Goal: Transaction & Acquisition: Purchase product/service

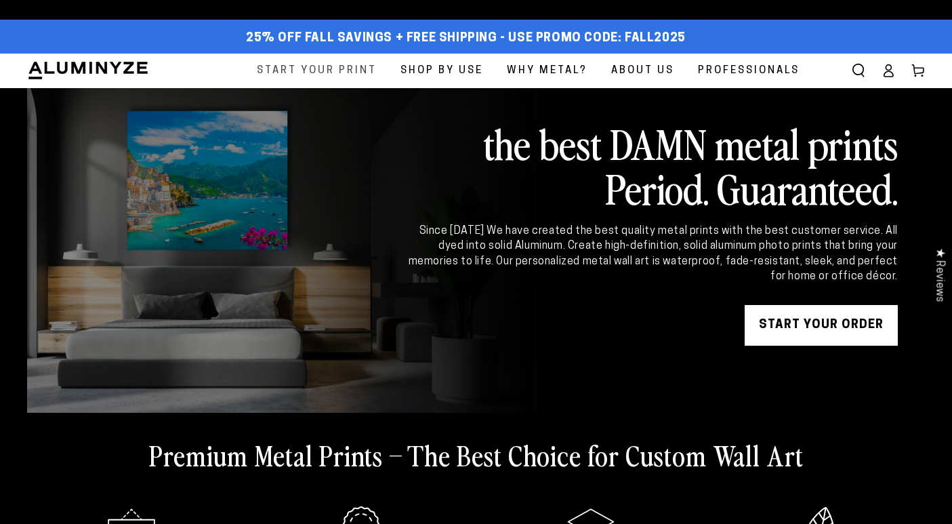
click at [360, 69] on span "Start Your Print" at bounding box center [317, 71] width 120 height 18
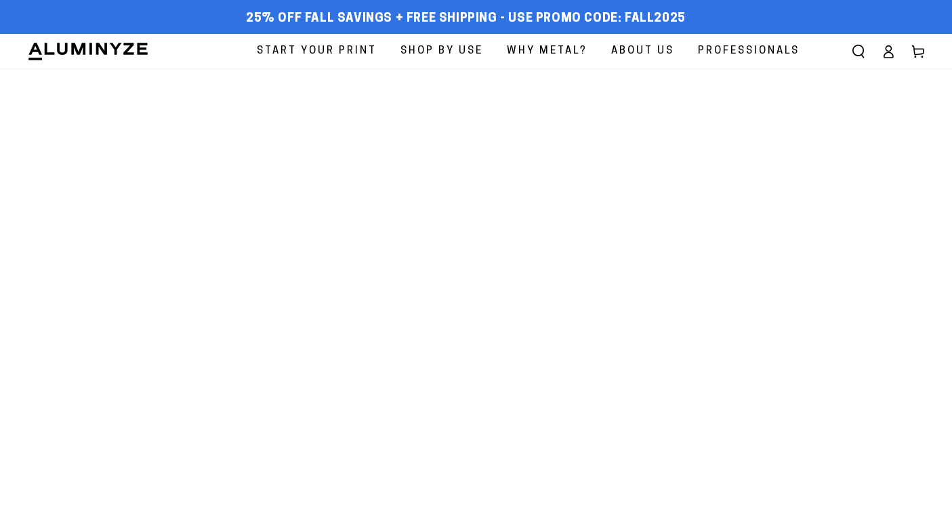
select select "**********"
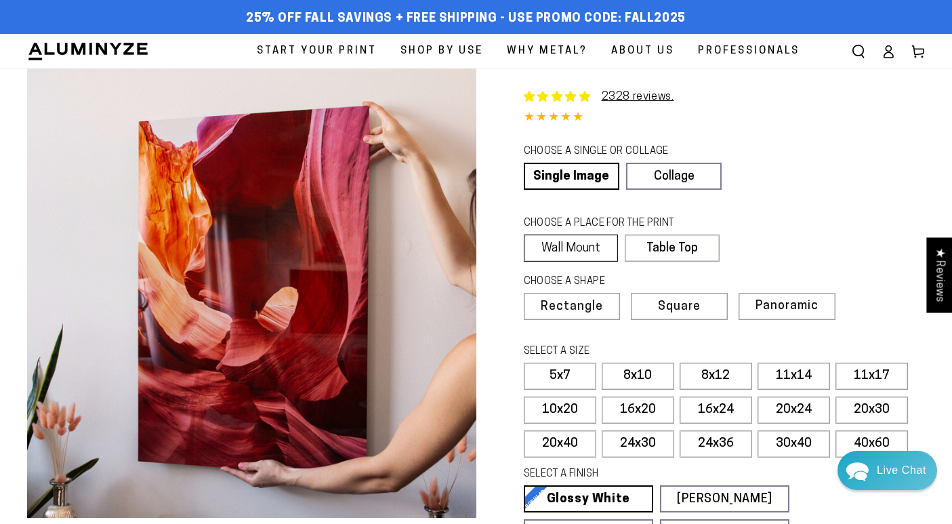
click at [559, 241] on label "Wall Mount" at bounding box center [571, 247] width 95 height 27
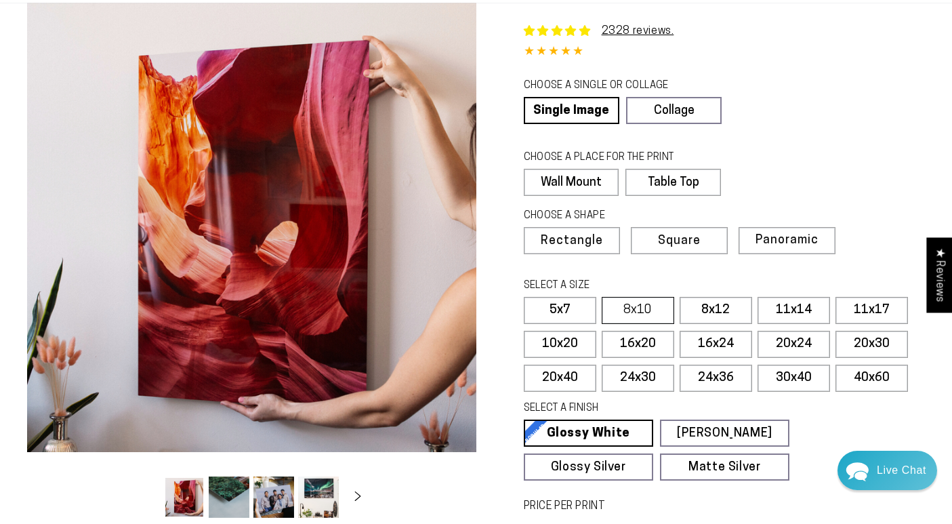
scroll to position [73, 0]
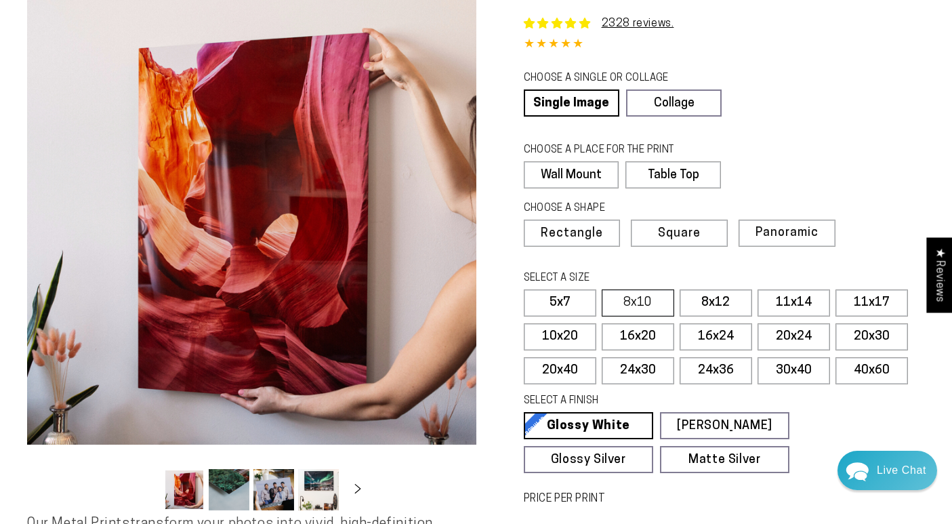
click at [657, 302] on label "8x10" at bounding box center [638, 302] width 73 height 27
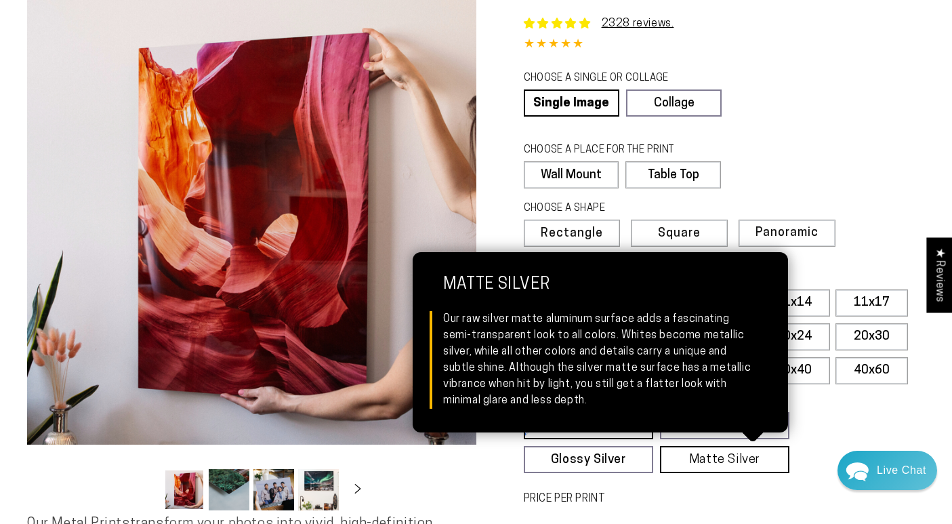
click at [728, 458] on link "Matte Silver Matte Silver Our raw silver matte aluminum surface adds a fascinat…" at bounding box center [724, 459] width 129 height 27
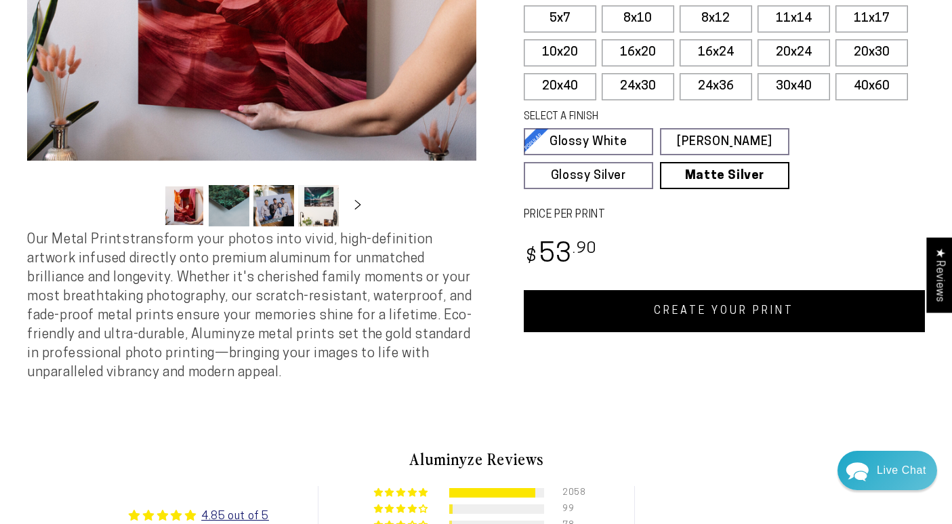
scroll to position [345, 0]
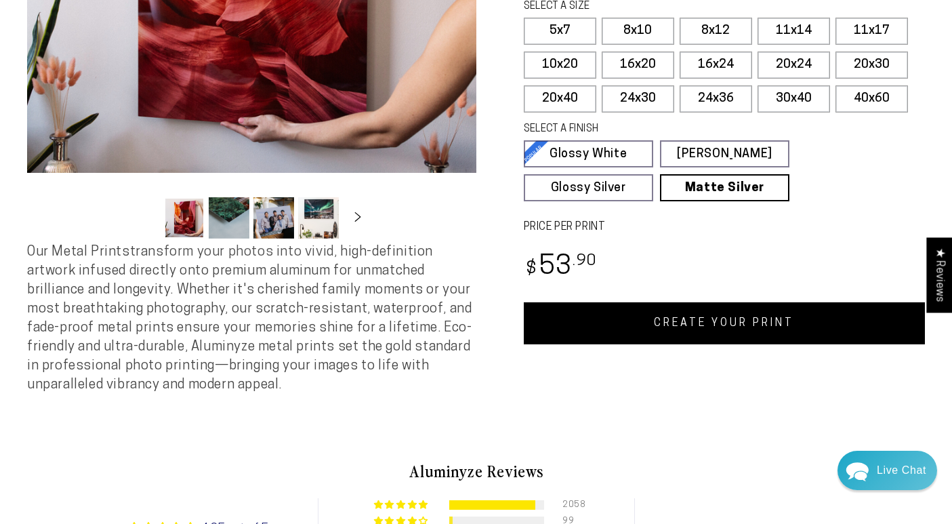
click at [696, 325] on link "CREATE YOUR PRINT" at bounding box center [725, 323] width 402 height 42
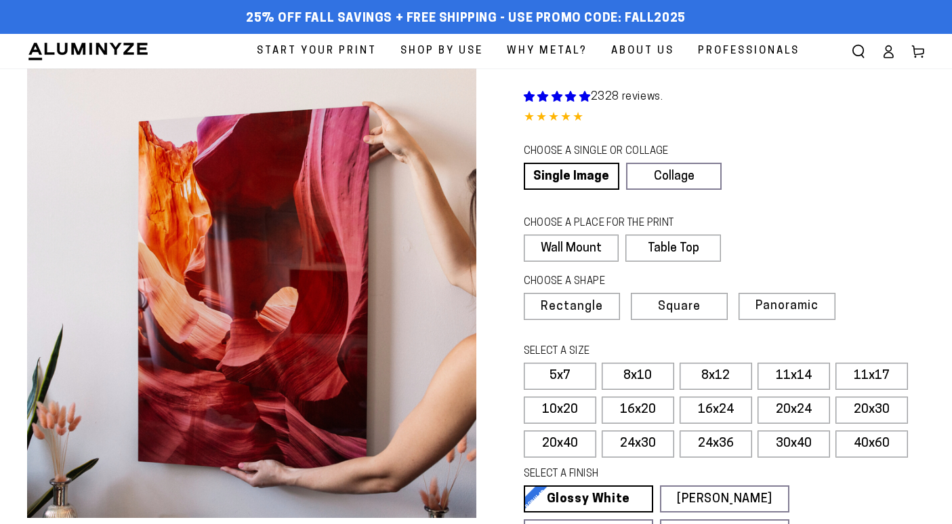
scroll to position [345, 0]
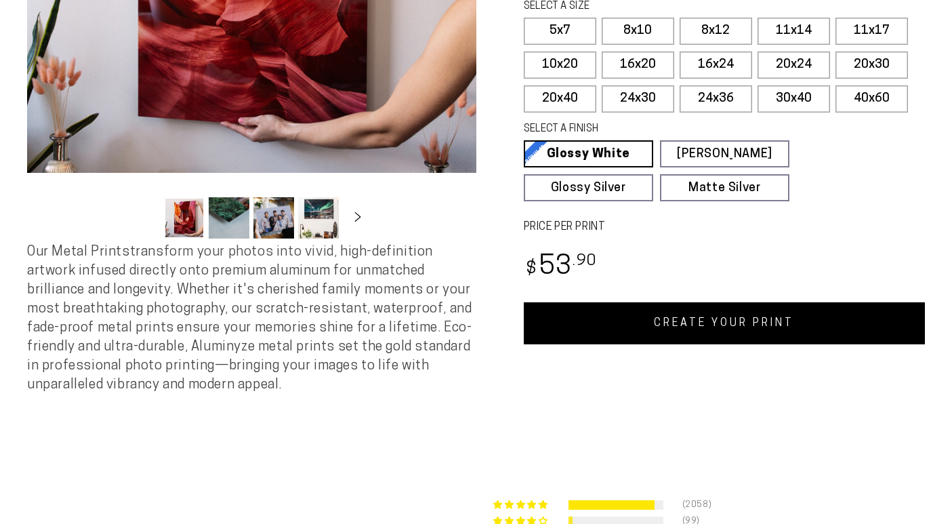
select select "**********"
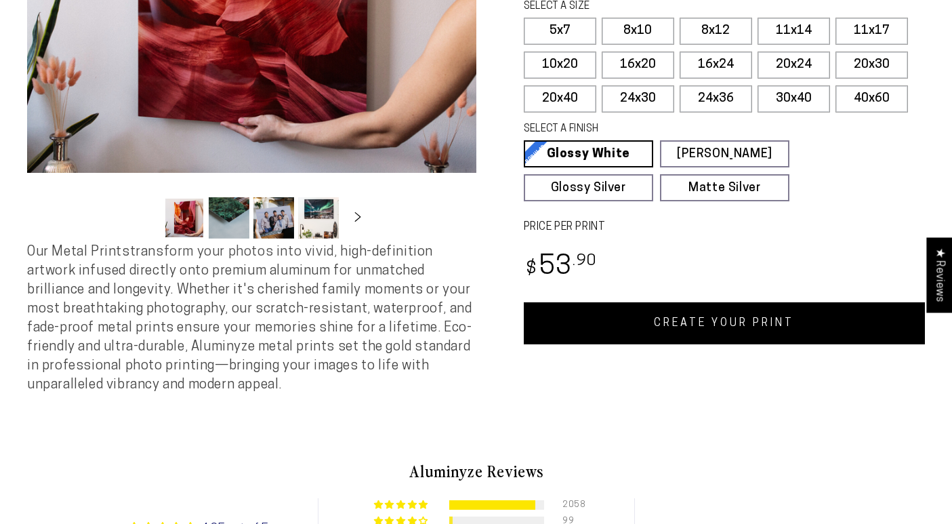
scroll to position [0, 0]
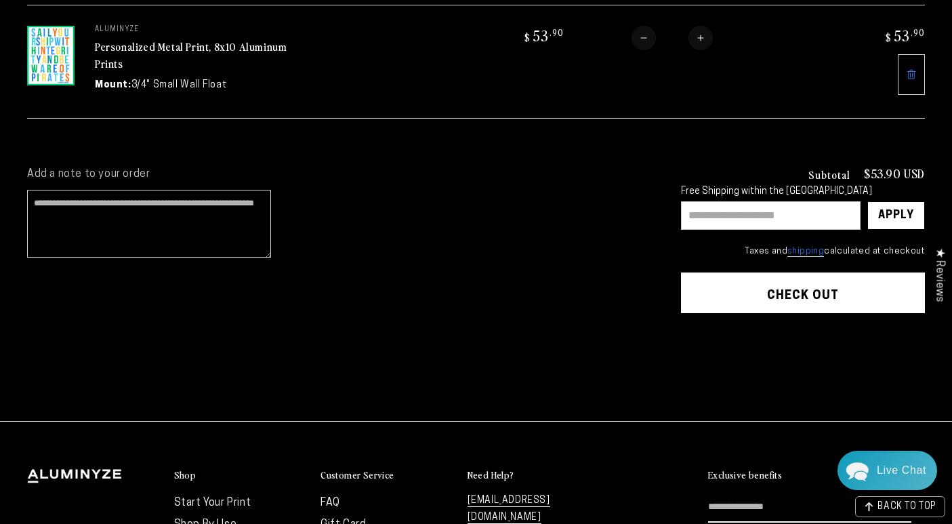
scroll to position [220, 0]
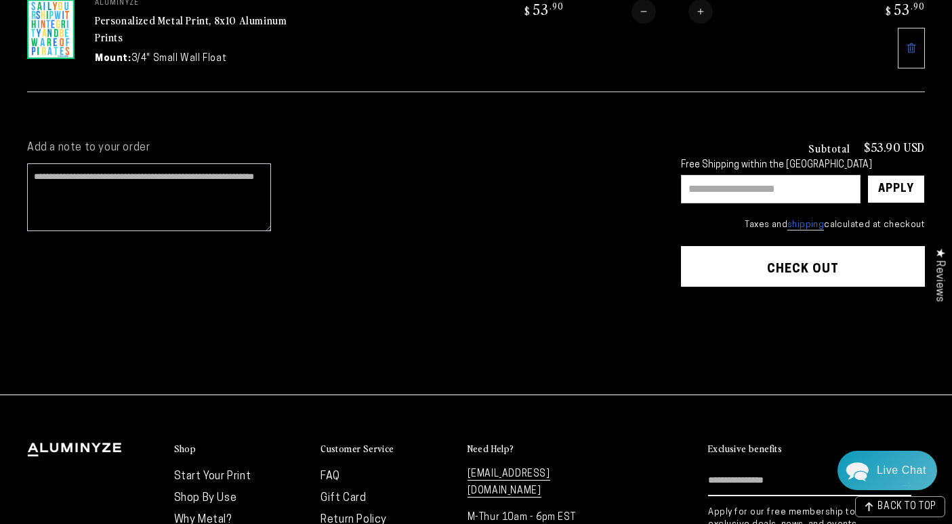
click at [763, 188] on input "text" at bounding box center [771, 189] width 180 height 28
type input "********"
click at [909, 192] on div "Apply" at bounding box center [896, 188] width 36 height 27
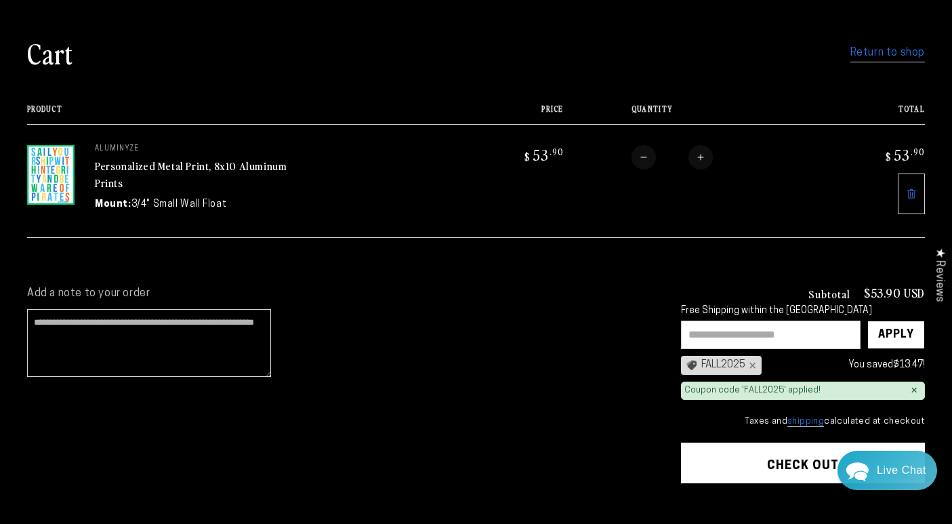
scroll to position [107, 0]
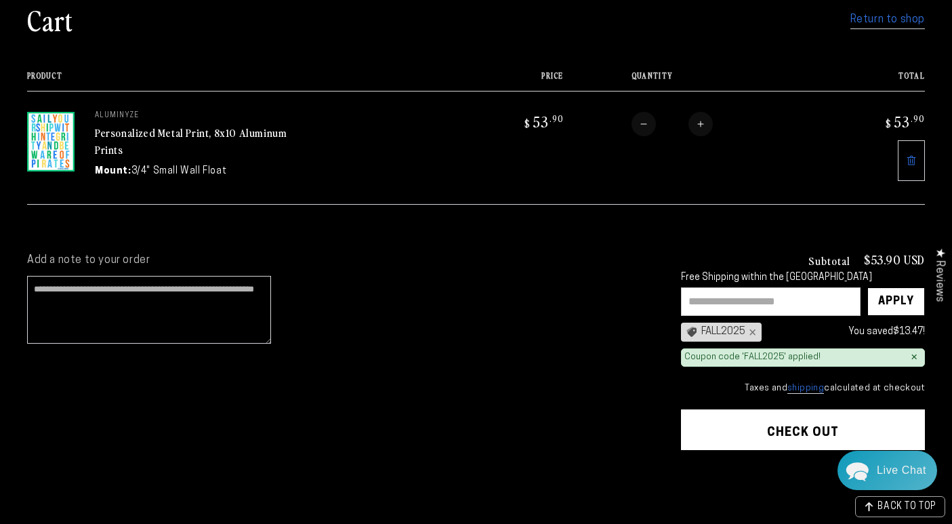
click at [704, 120] on button "Increase quantity for Personalized Metal Print, 8x10 Aluminum Prints" at bounding box center [700, 124] width 24 height 24
type input "*"
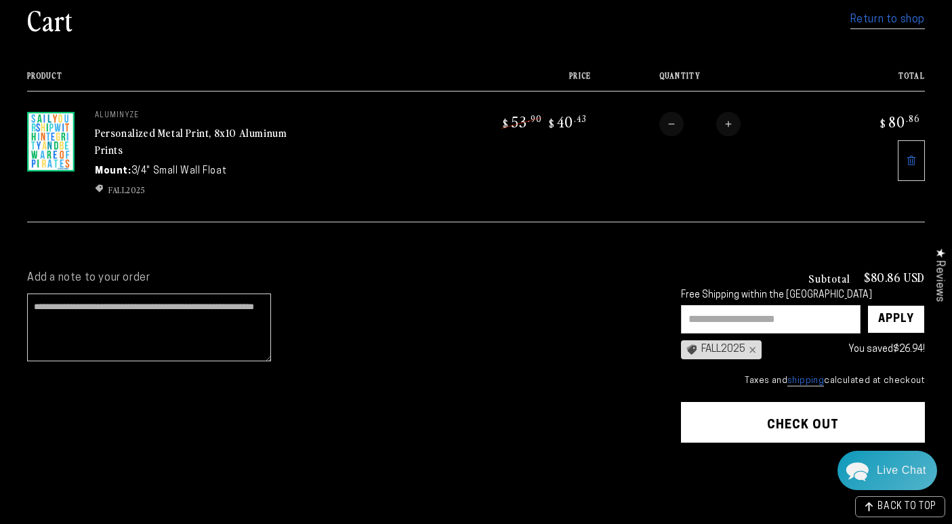
click at [676, 124] on button "Decrease quantity for Personalized Metal Print, 8x10 Aluminum Prints" at bounding box center [671, 124] width 24 height 24
type input "*"
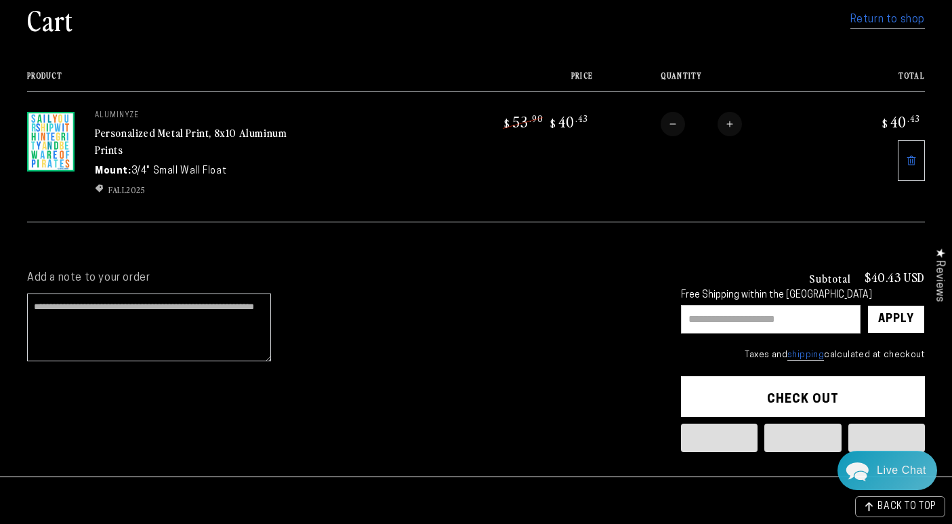
click at [57, 131] on img at bounding box center [50, 142] width 47 height 60
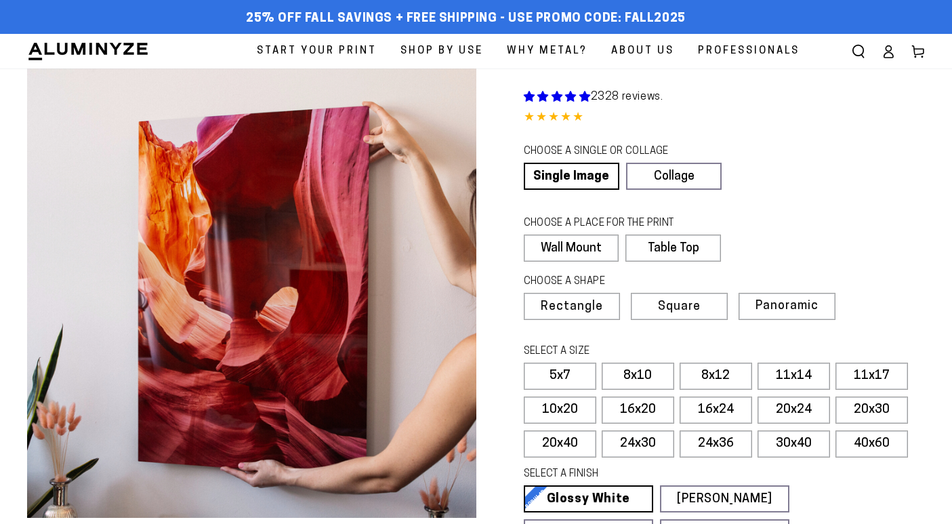
scroll to position [345, 0]
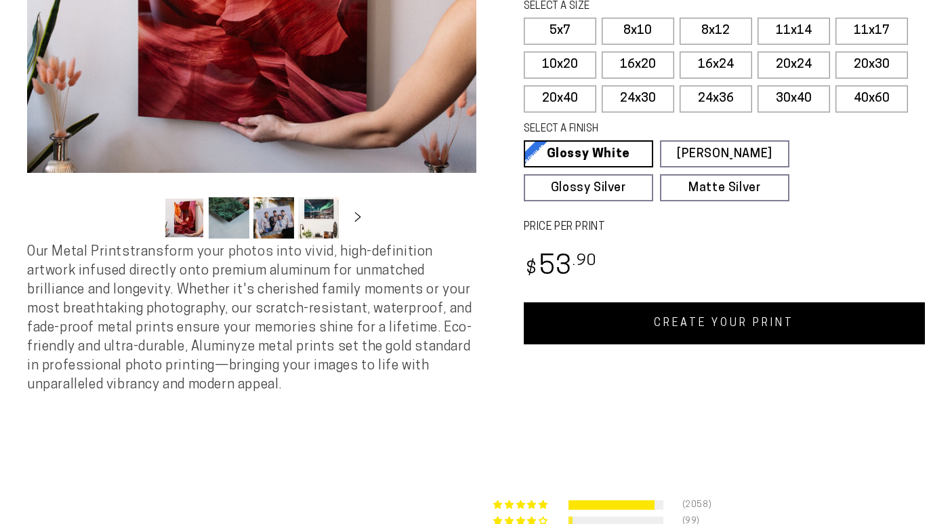
select select "**********"
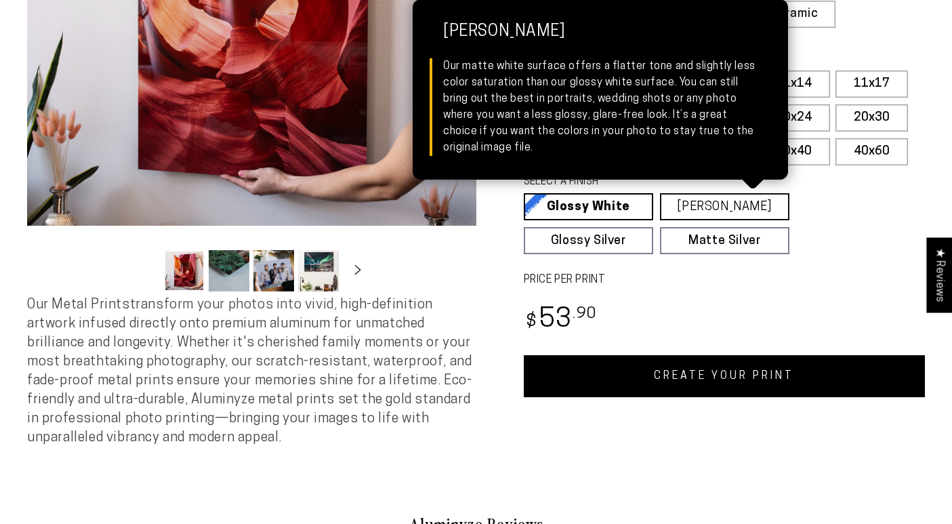
scroll to position [274, 0]
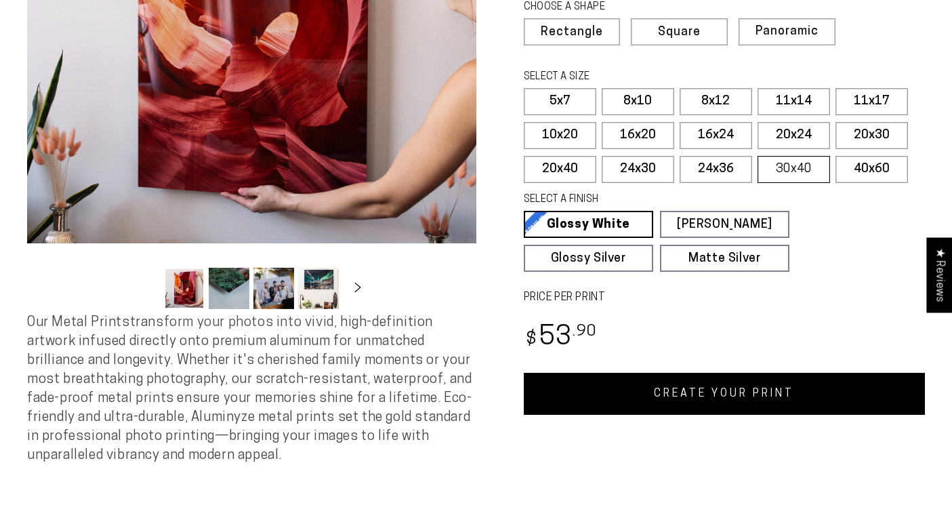
click at [791, 172] on label "30x40" at bounding box center [794, 169] width 73 height 27
click at [890, 165] on label "40x60" at bounding box center [871, 169] width 73 height 27
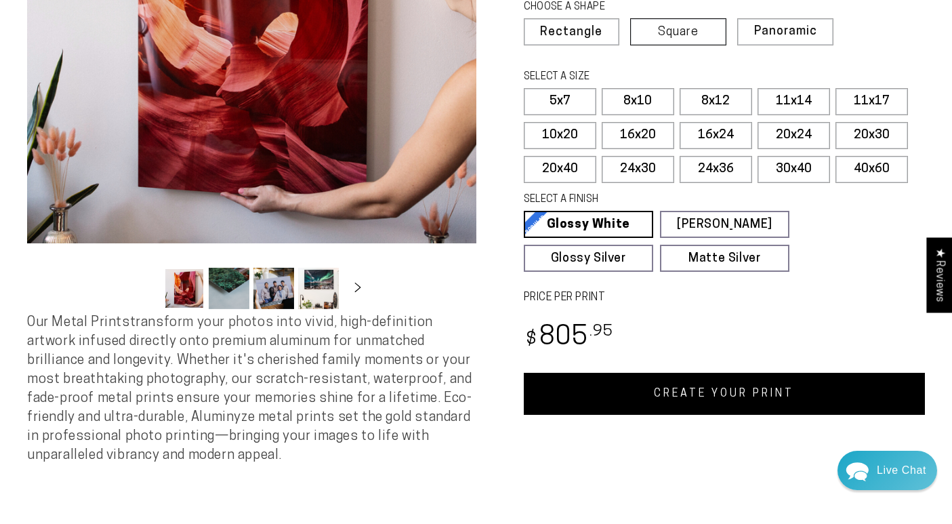
click at [697, 32] on span "Square" at bounding box center [678, 32] width 41 height 12
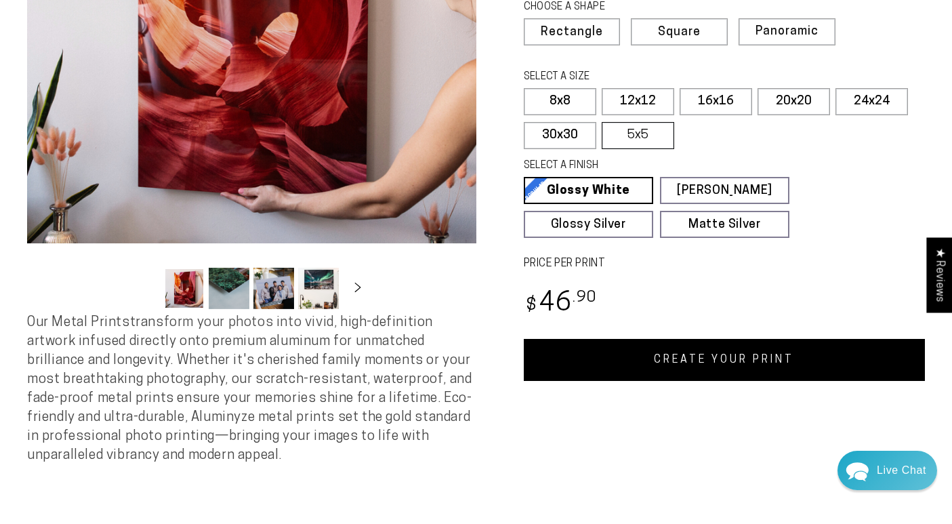
click at [646, 141] on label "5x5" at bounding box center [638, 135] width 73 height 27
click at [708, 101] on label "16x16" at bounding box center [716, 101] width 73 height 27
click at [642, 137] on label "5x5" at bounding box center [638, 135] width 73 height 27
click at [564, 129] on label "30x30" at bounding box center [560, 135] width 73 height 27
click at [572, 94] on label "8x8" at bounding box center [560, 101] width 73 height 27
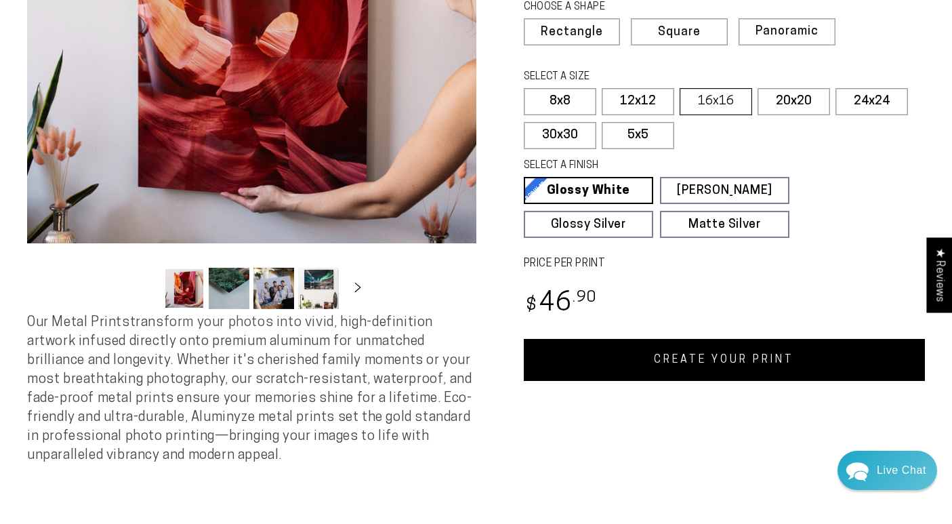
click at [726, 92] on label "16x16" at bounding box center [716, 101] width 73 height 27
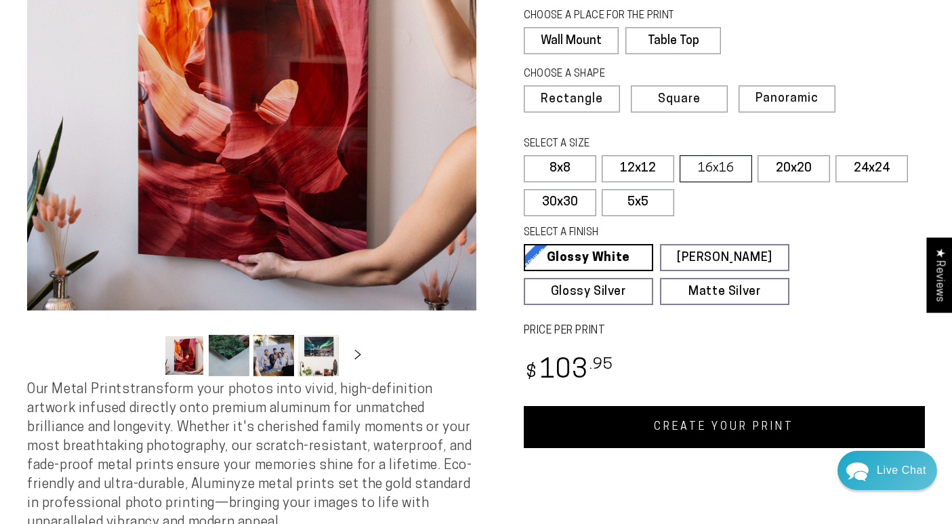
scroll to position [221, 0]
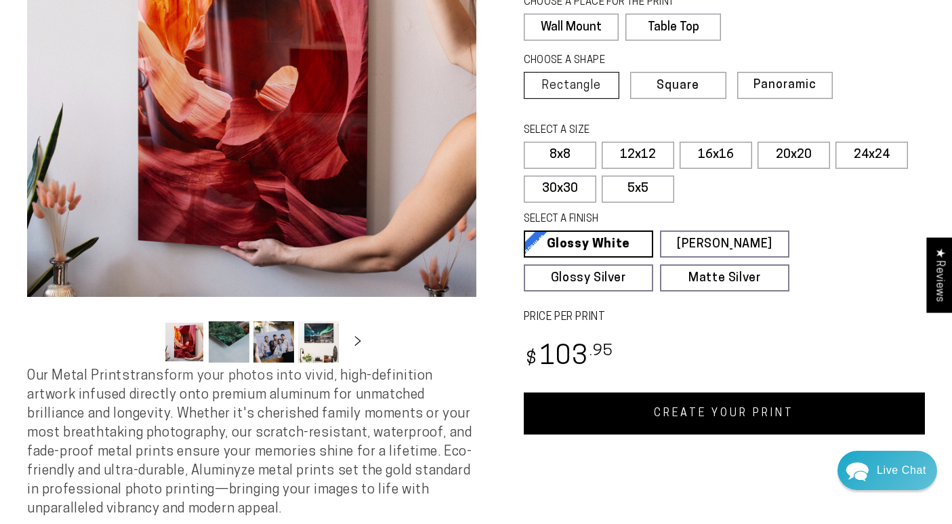
click at [587, 89] on span "Rectangle" at bounding box center [571, 86] width 60 height 12
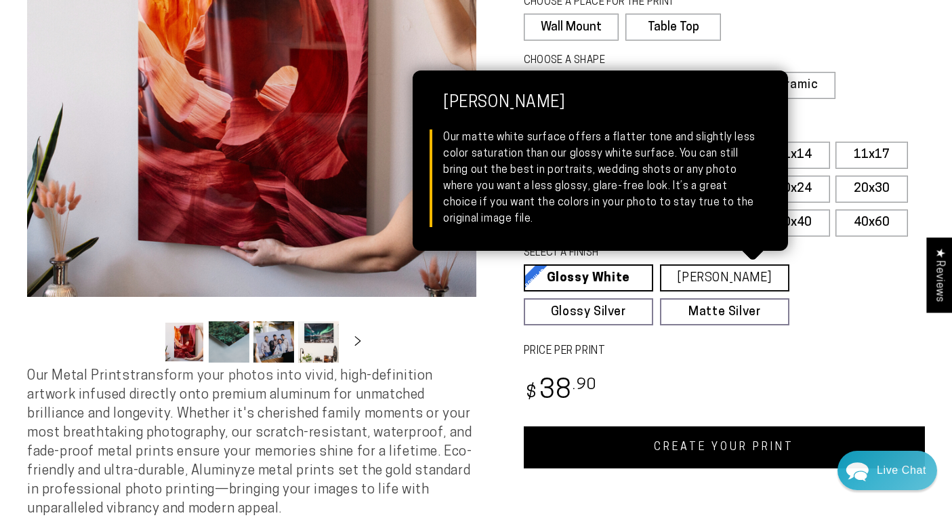
click at [743, 281] on link "Matte White Matte White Our matte white surface offers a flatter tone and sligh…" at bounding box center [724, 277] width 129 height 27
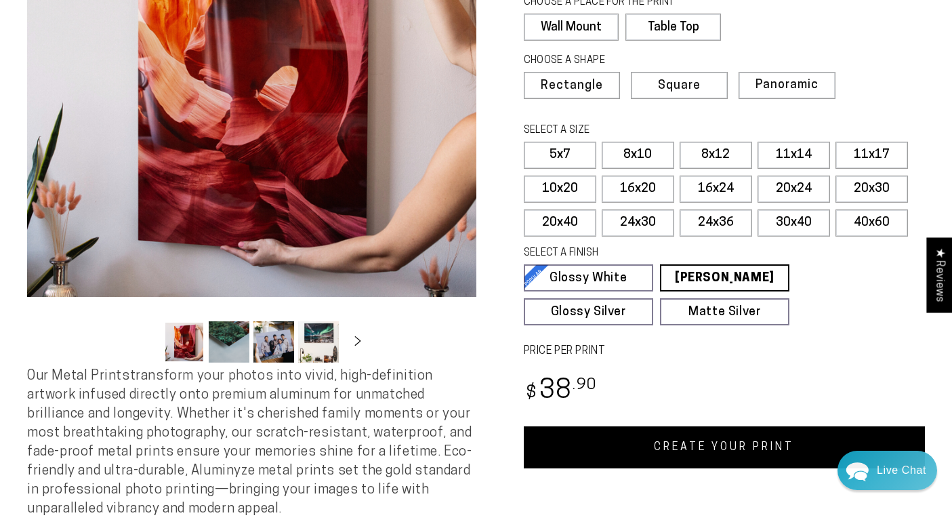
click at [862, 291] on fieldset "SELECT A FINISH Learn more Glossy White Glossy White Our bright white glossy su…" at bounding box center [720, 285] width 393 height 79
click at [800, 155] on label "11x14" at bounding box center [794, 155] width 73 height 27
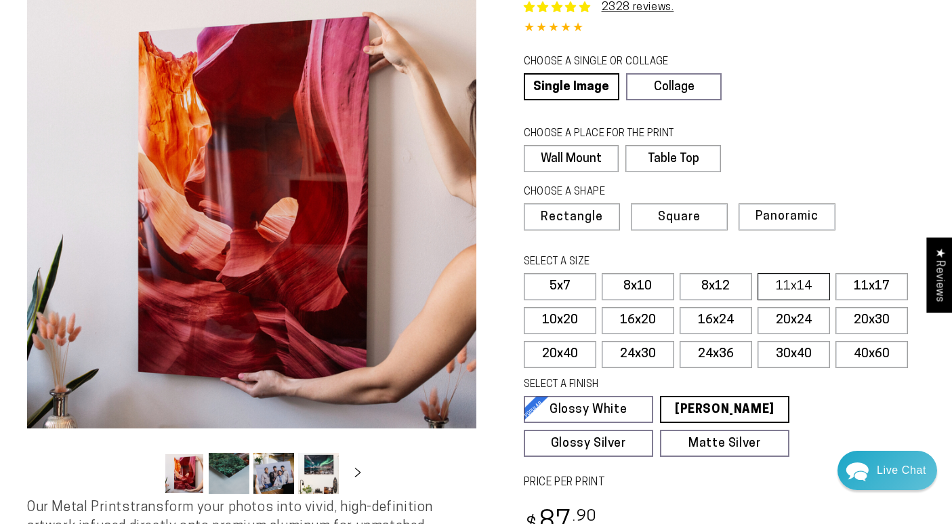
scroll to position [88, 0]
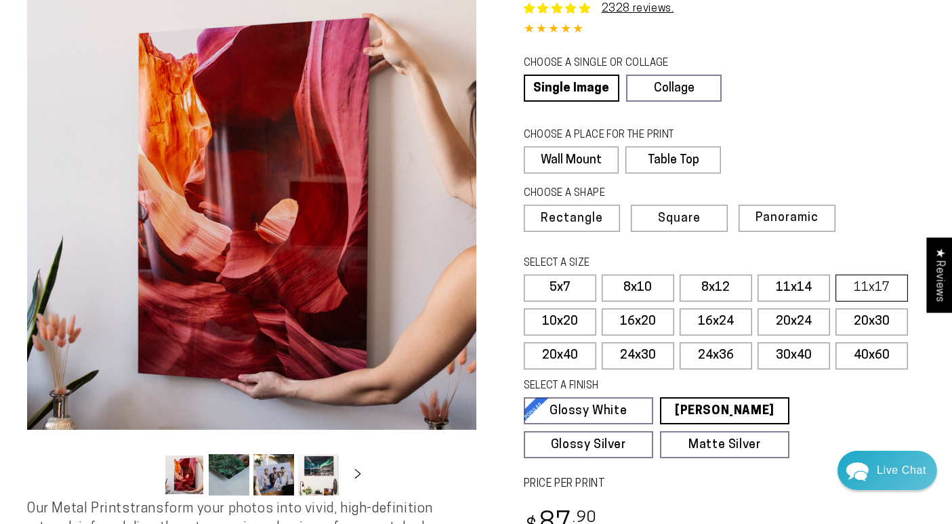
click at [879, 283] on label "11x17" at bounding box center [871, 287] width 73 height 27
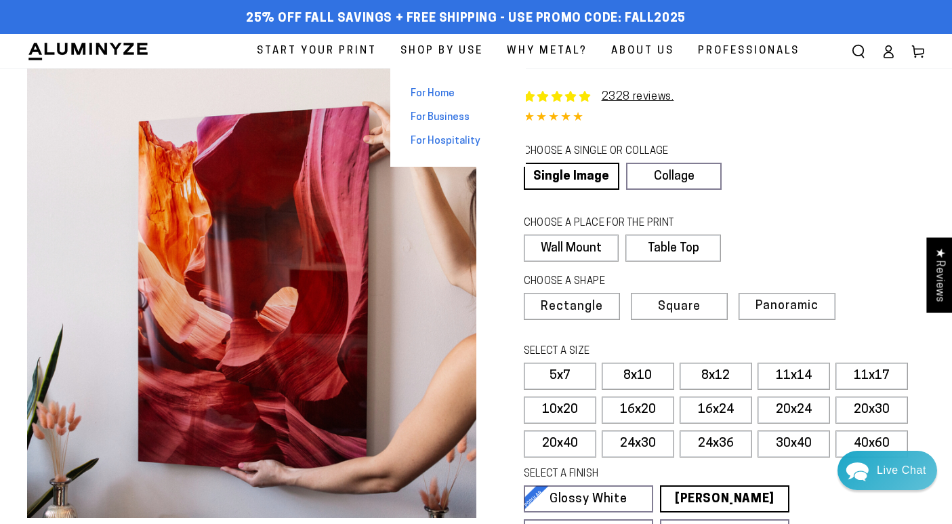
click at [446, 117] on span "For Business" at bounding box center [440, 117] width 59 height 14
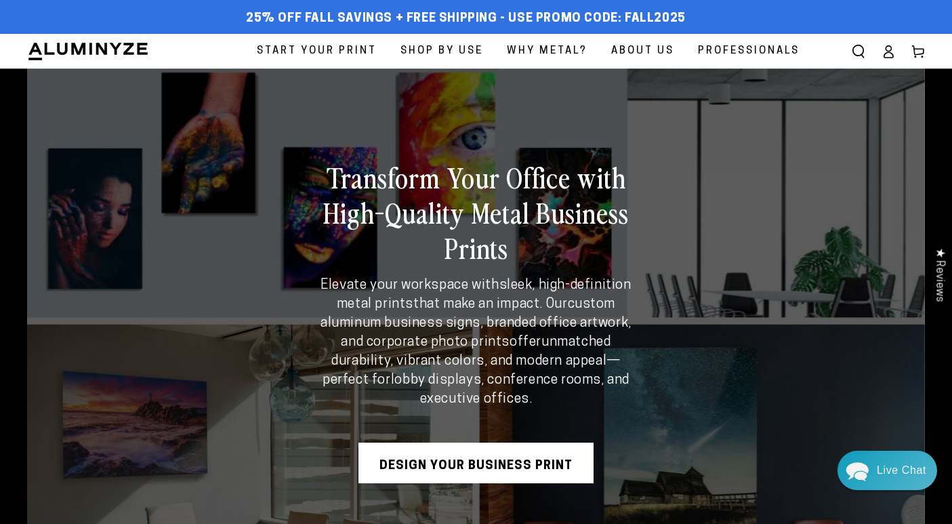
click at [545, 49] on span "Why Metal?" at bounding box center [547, 51] width 81 height 18
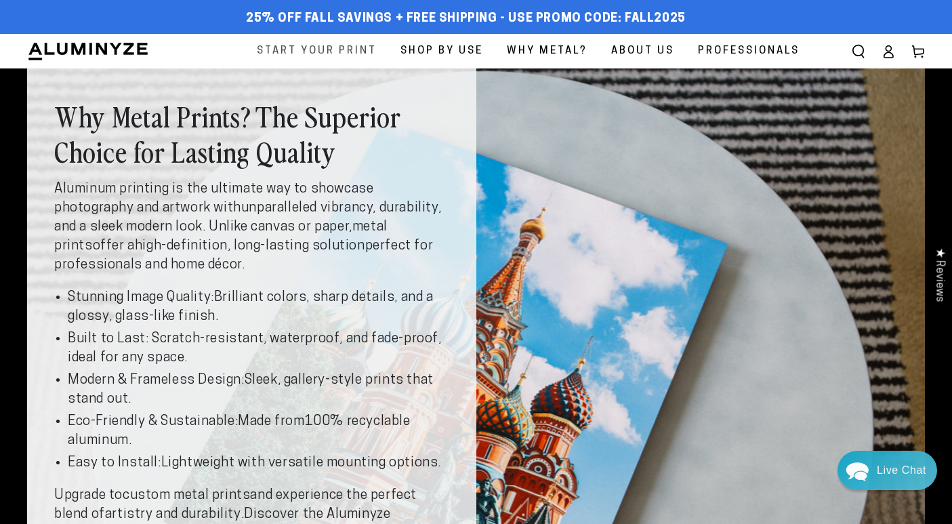
click at [334, 54] on span "Start Your Print" at bounding box center [317, 51] width 120 height 18
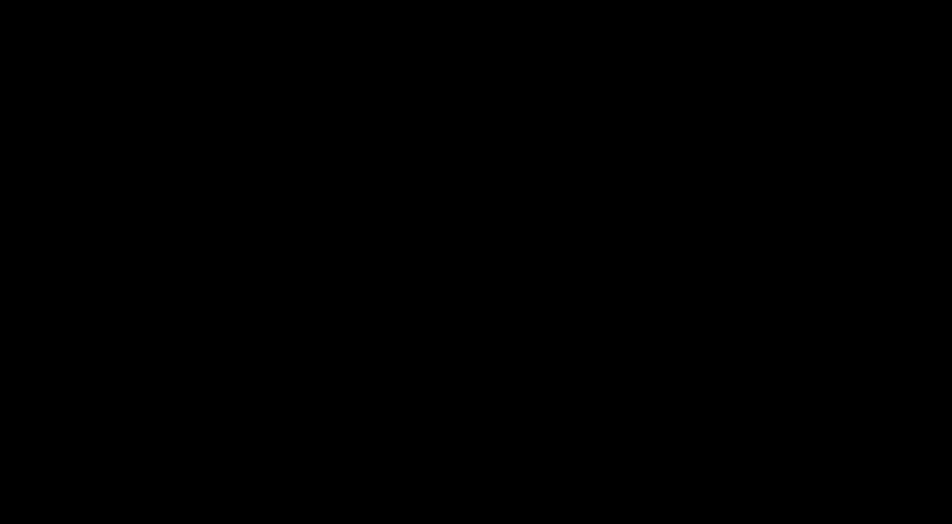
select select "**********"
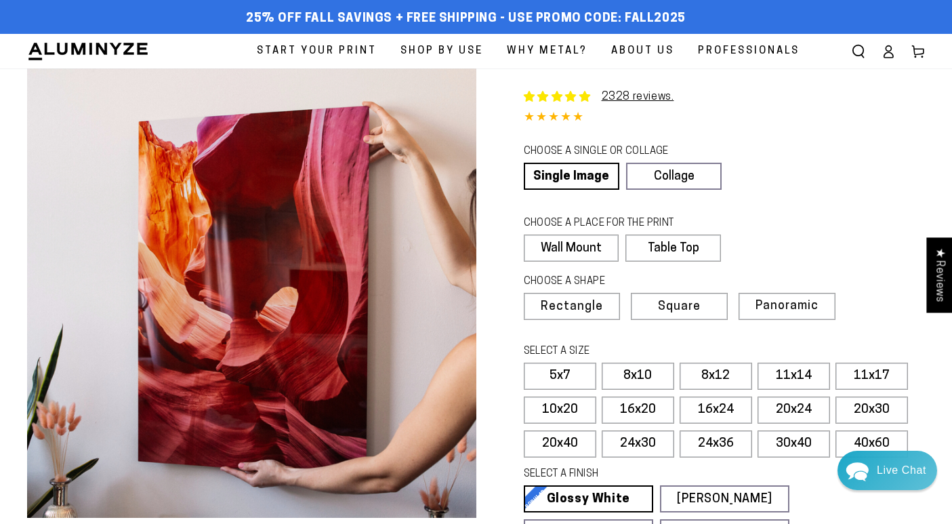
click at [772, 48] on span "Professionals" at bounding box center [749, 51] width 102 height 18
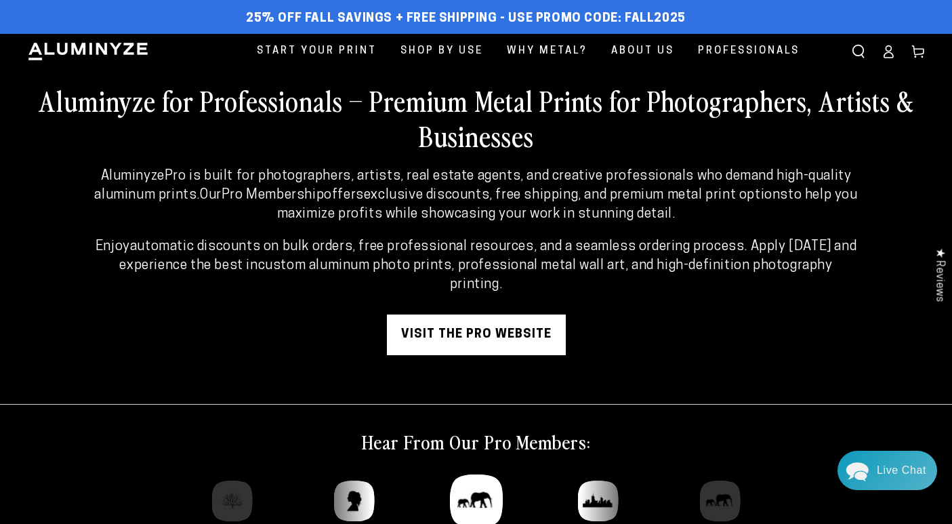
click at [514, 320] on link "visit the pro website" at bounding box center [476, 334] width 179 height 41
